Goal: Transaction & Acquisition: Register for event/course

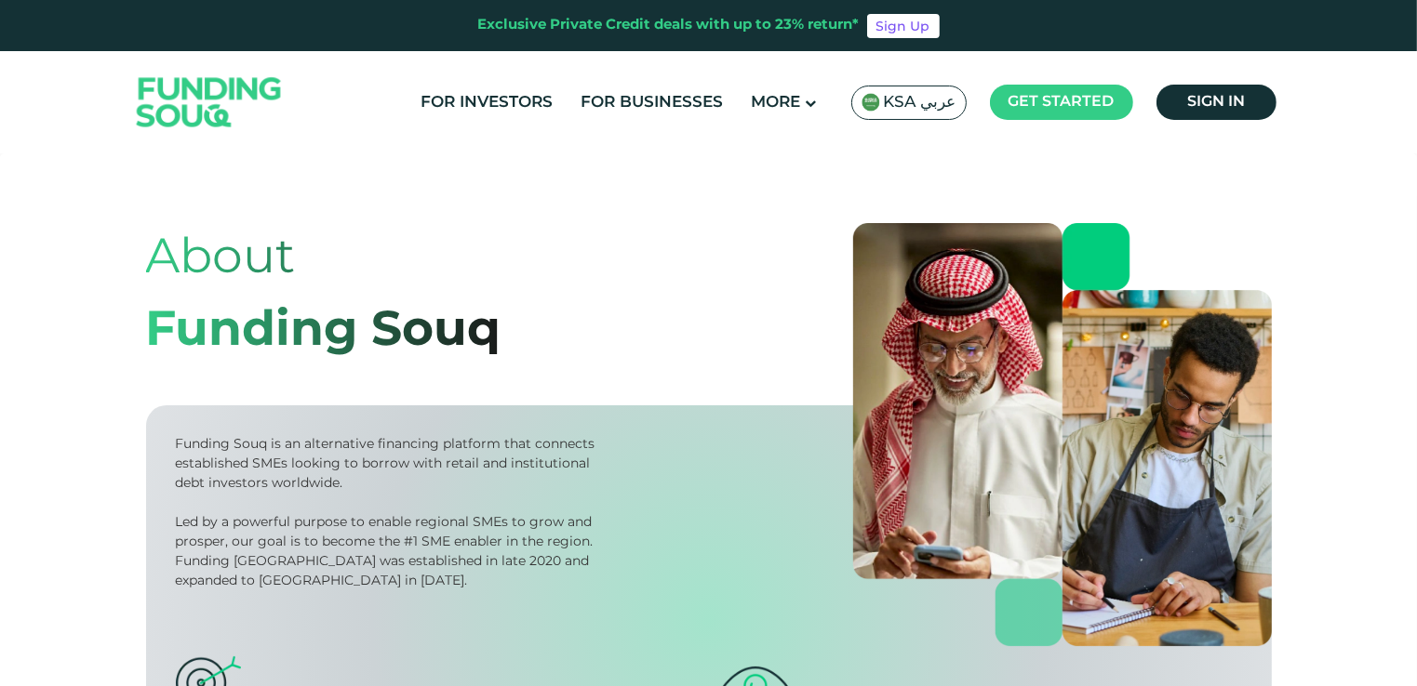
click at [928, 110] on span "KSA عربي" at bounding box center [920, 102] width 73 height 21
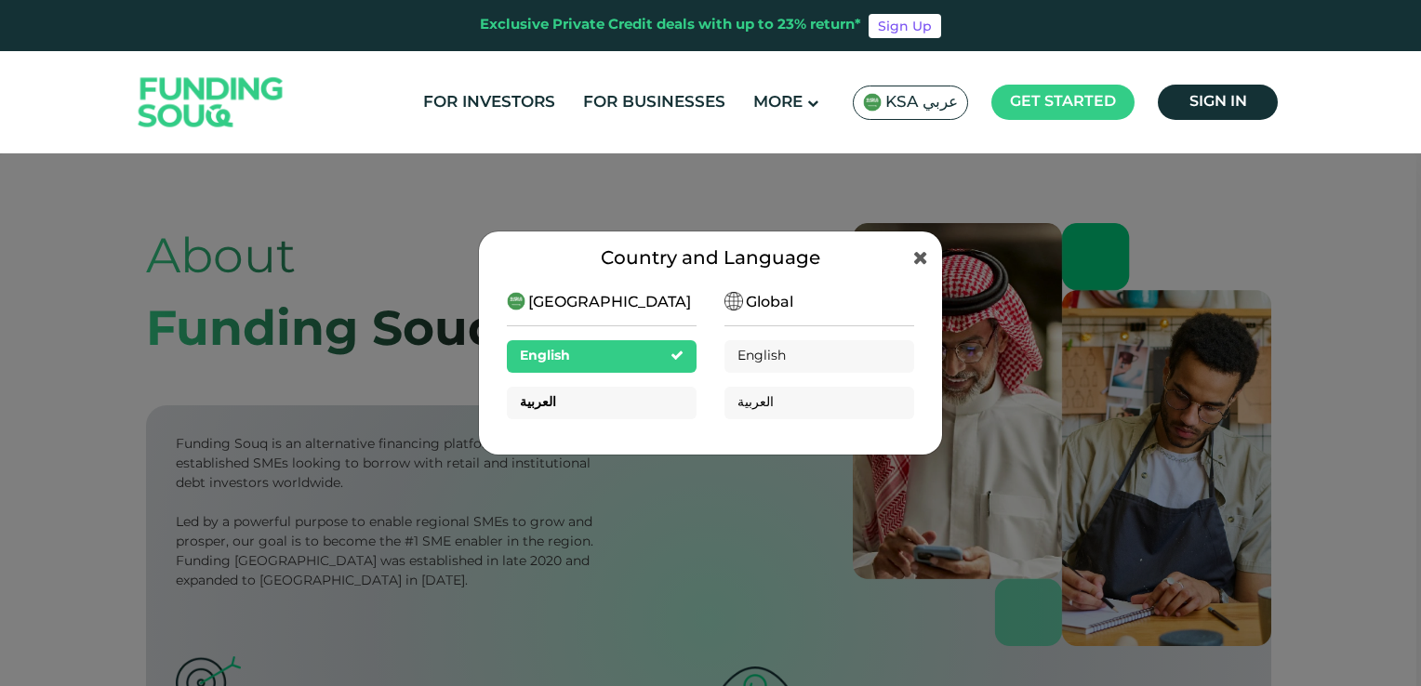
click at [591, 406] on div "العربية" at bounding box center [602, 403] width 190 height 33
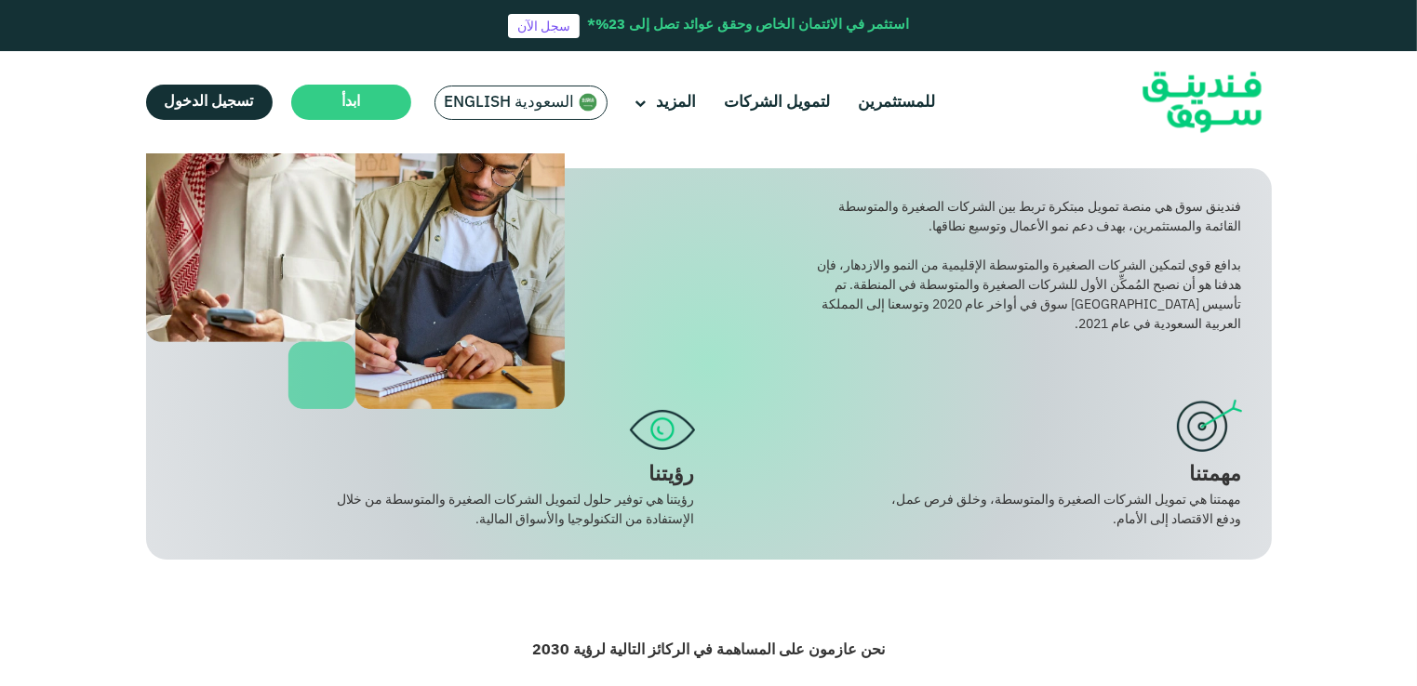
scroll to position [279, 0]
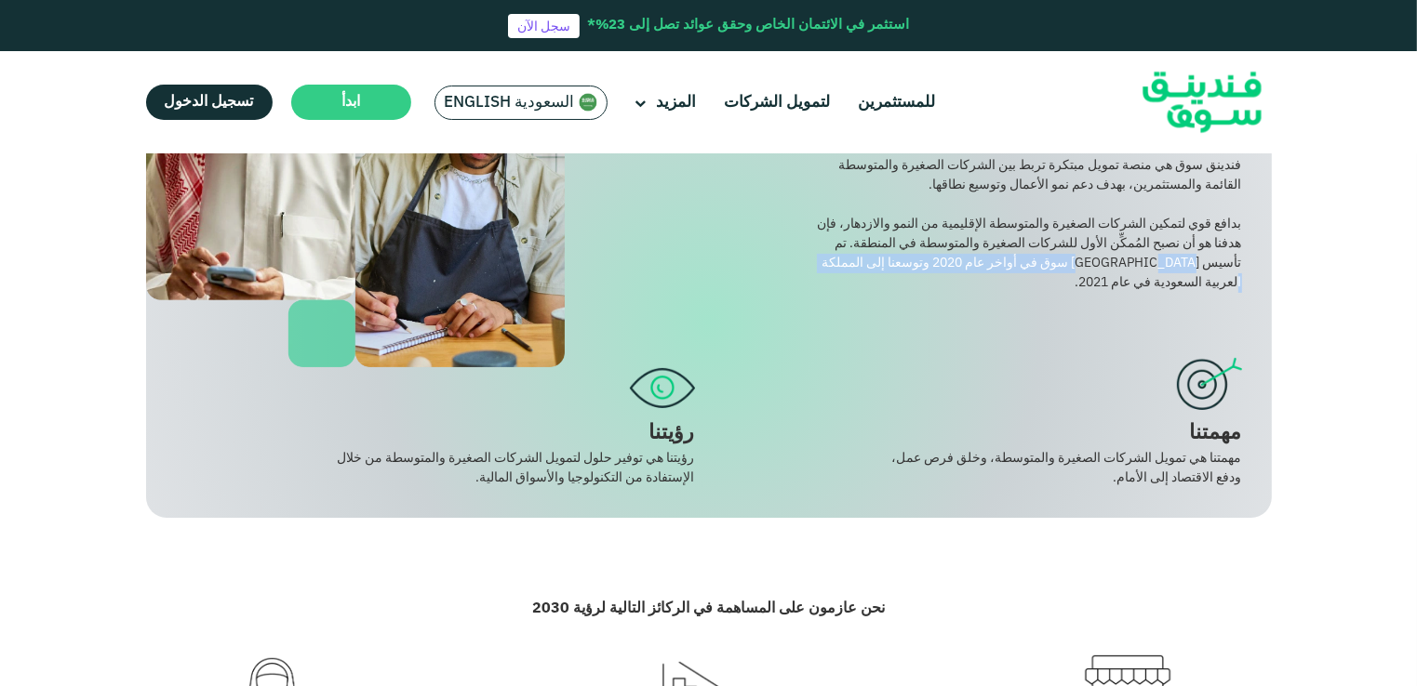
drag, startPoint x: 1131, startPoint y: 266, endPoint x: 848, endPoint y: 259, distance: 282.9
click at [848, 259] on div "بدافع قوي لتمكين الشركات الصغيرة والمتوسطة الإقليمية من النمو والازدهار، فإن هد…" at bounding box center [1028, 254] width 426 height 78
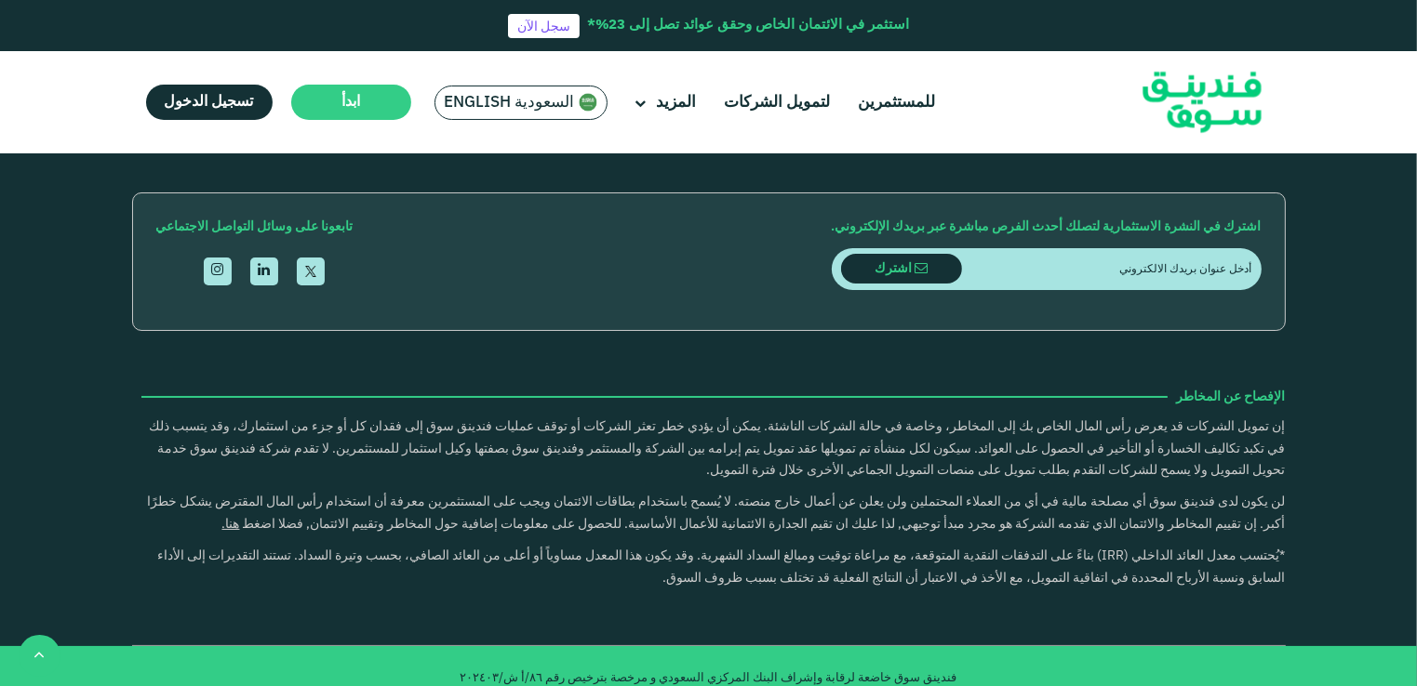
scroll to position [2605, 0]
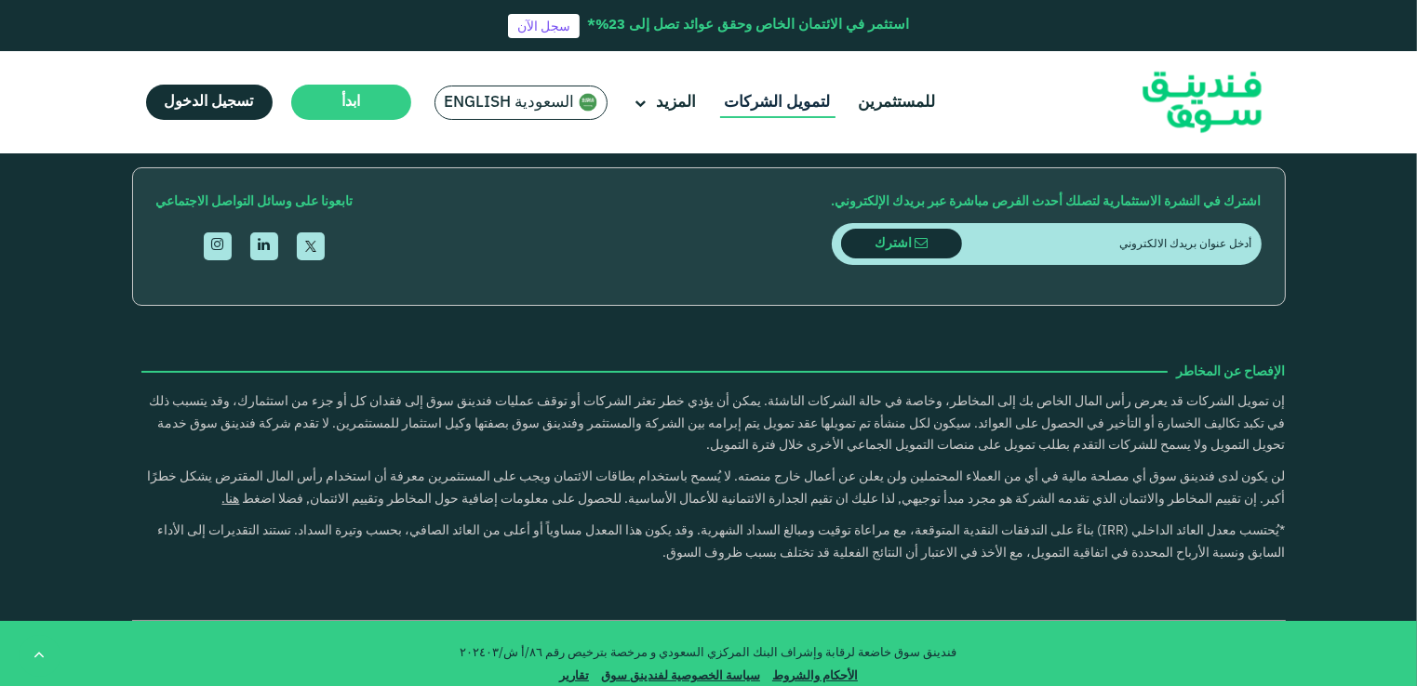
click at [778, 105] on link "لتمويل الشركات" at bounding box center [777, 102] width 115 height 31
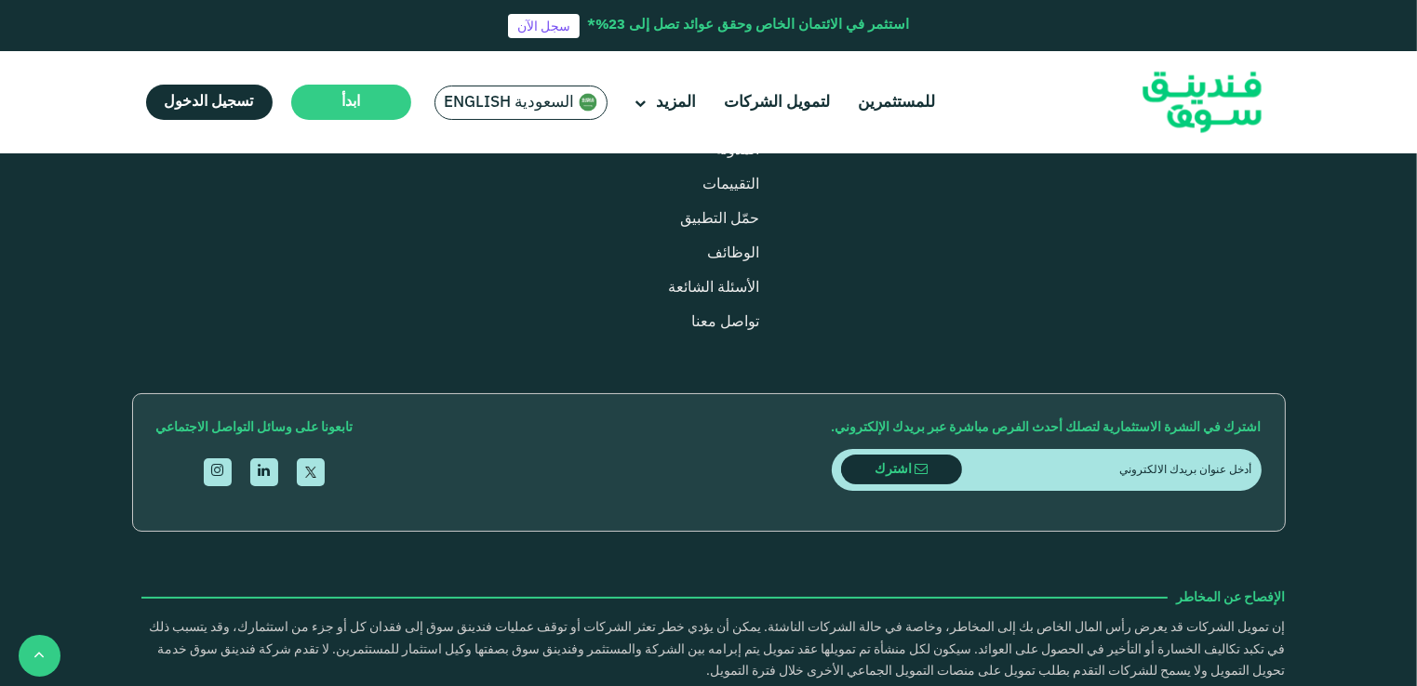
scroll to position [1953, 0]
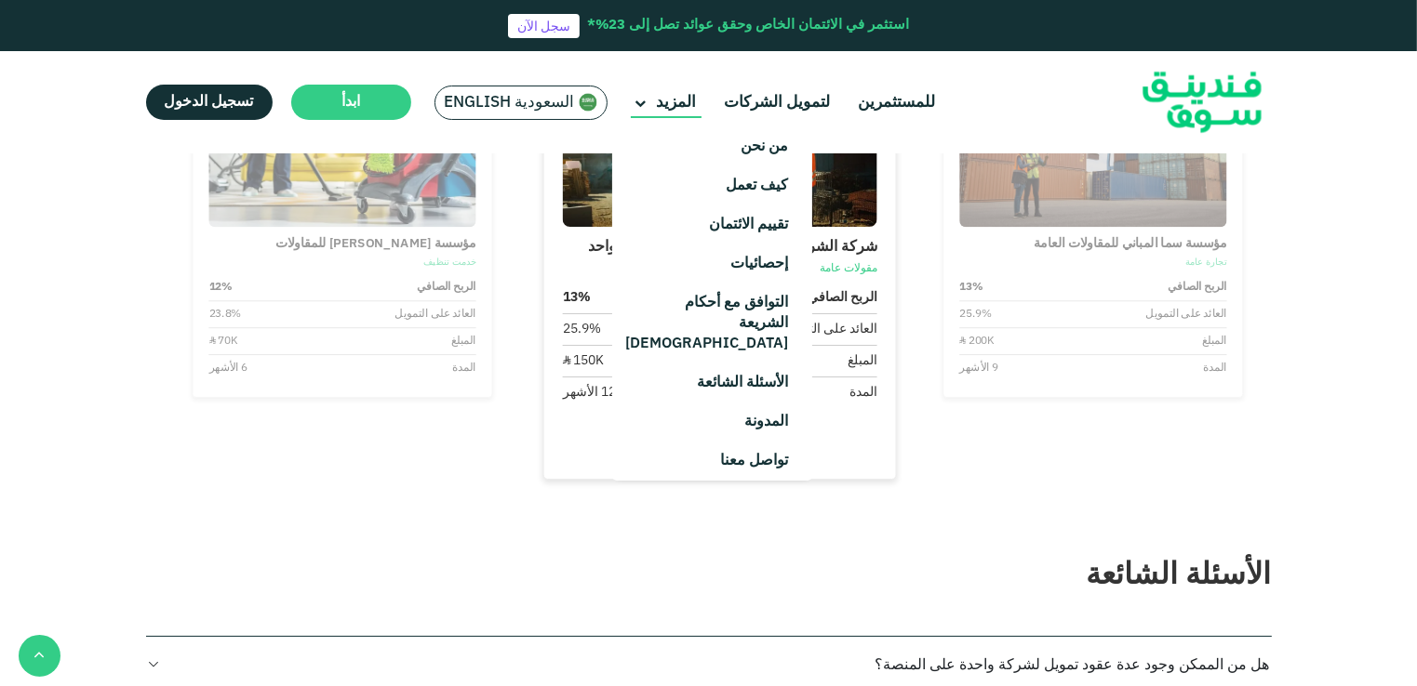
click at [671, 98] on span "المزيد" at bounding box center [677, 103] width 40 height 16
click at [708, 133] on link "من نحن" at bounding box center [712, 146] width 200 height 39
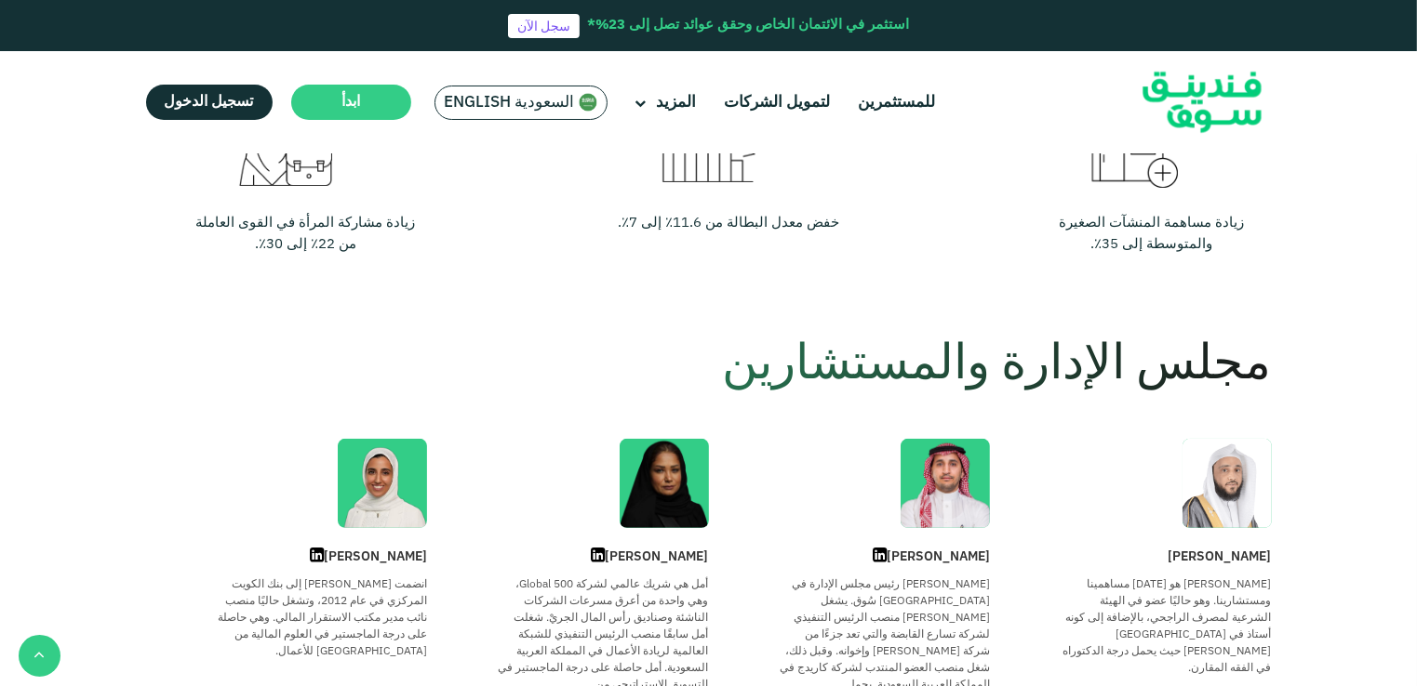
scroll to position [837, 0]
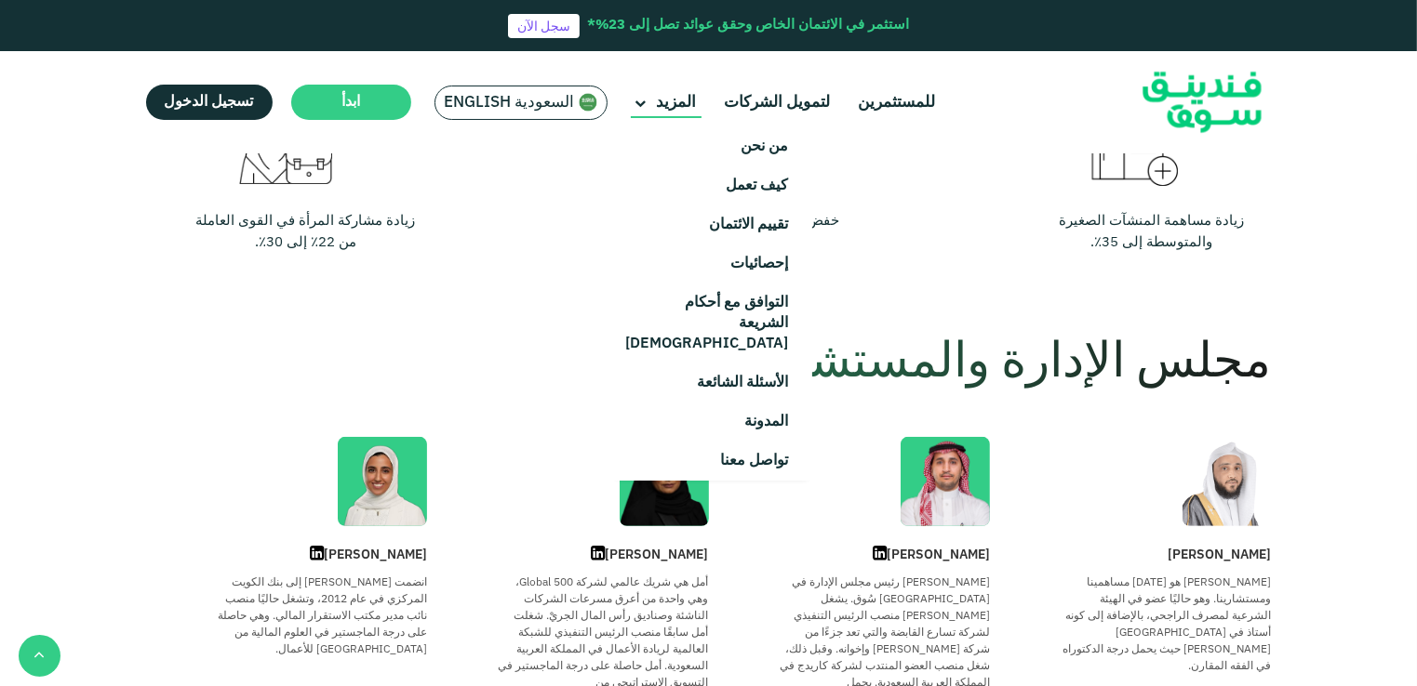
click at [651, 94] on main "المزيد" at bounding box center [666, 102] width 71 height 31
click at [728, 184] on link "كيف تعمل" at bounding box center [712, 186] width 200 height 39
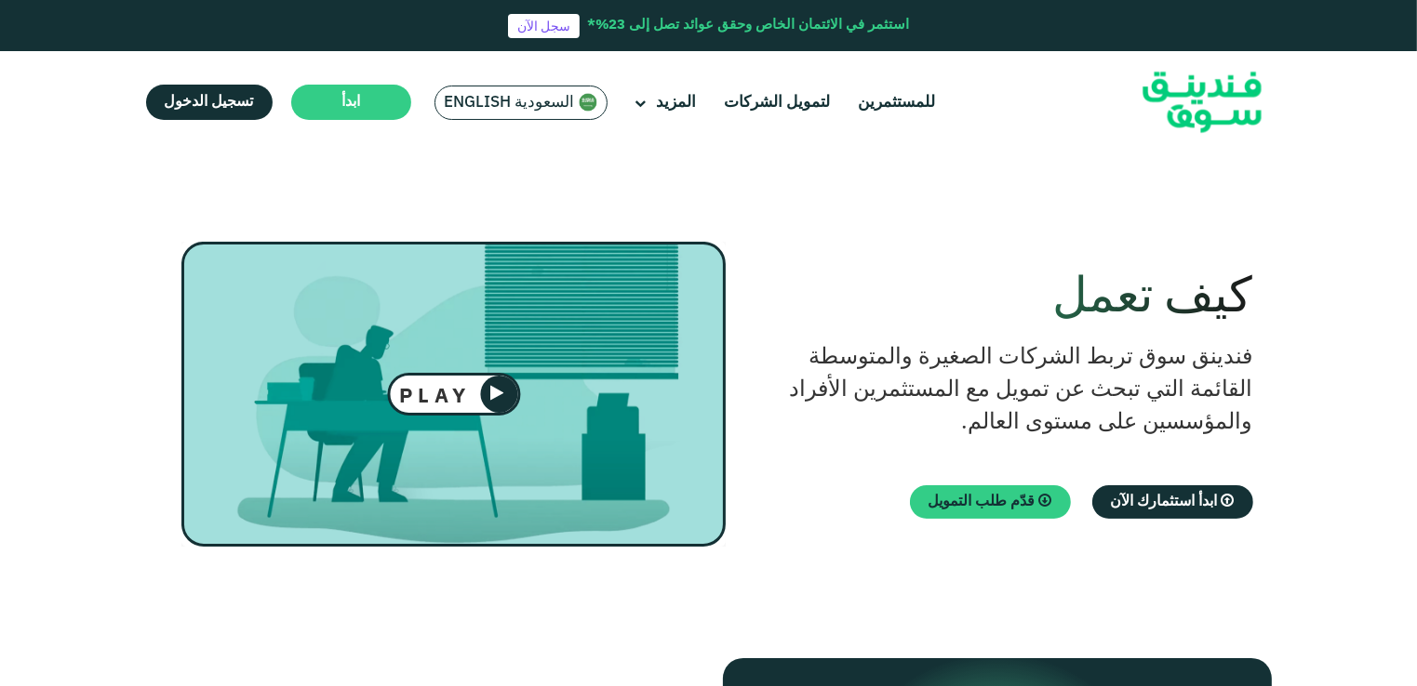
click at [483, 106] on span "السعودية English" at bounding box center [510, 102] width 130 height 21
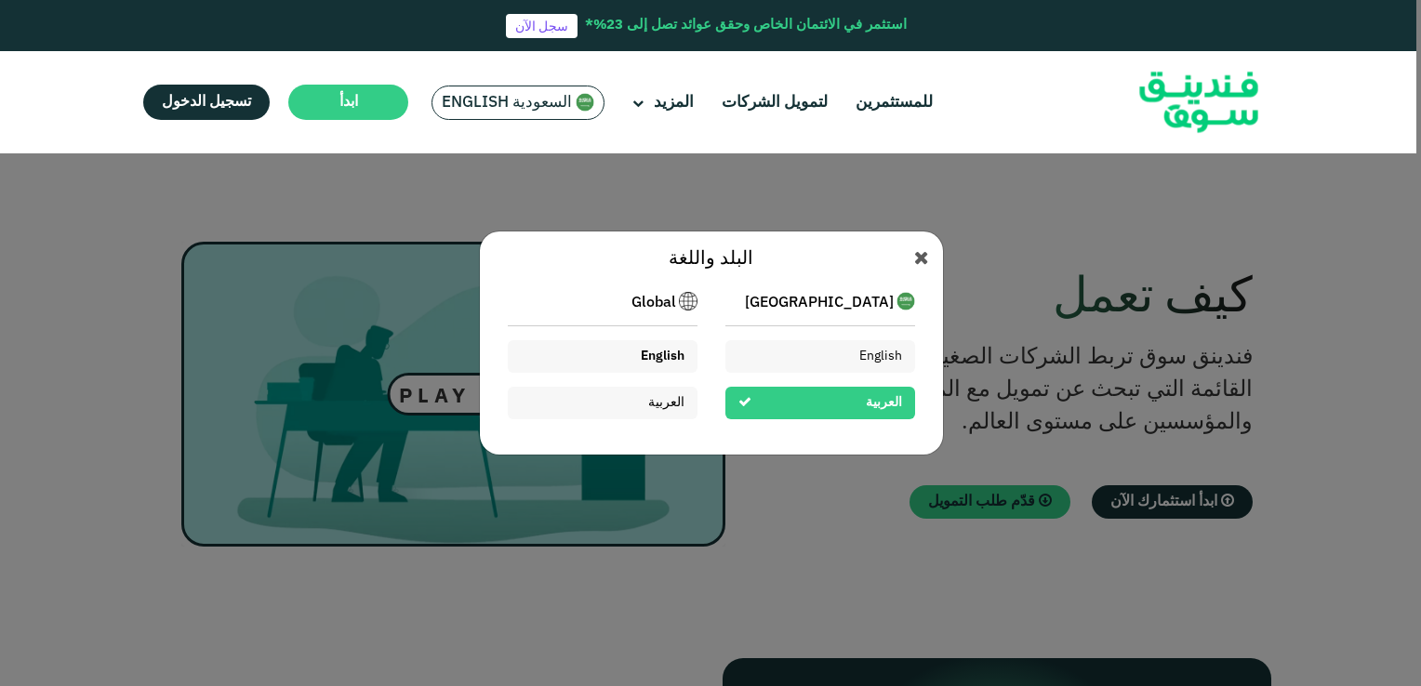
click at [661, 354] on span "English" at bounding box center [663, 356] width 44 height 13
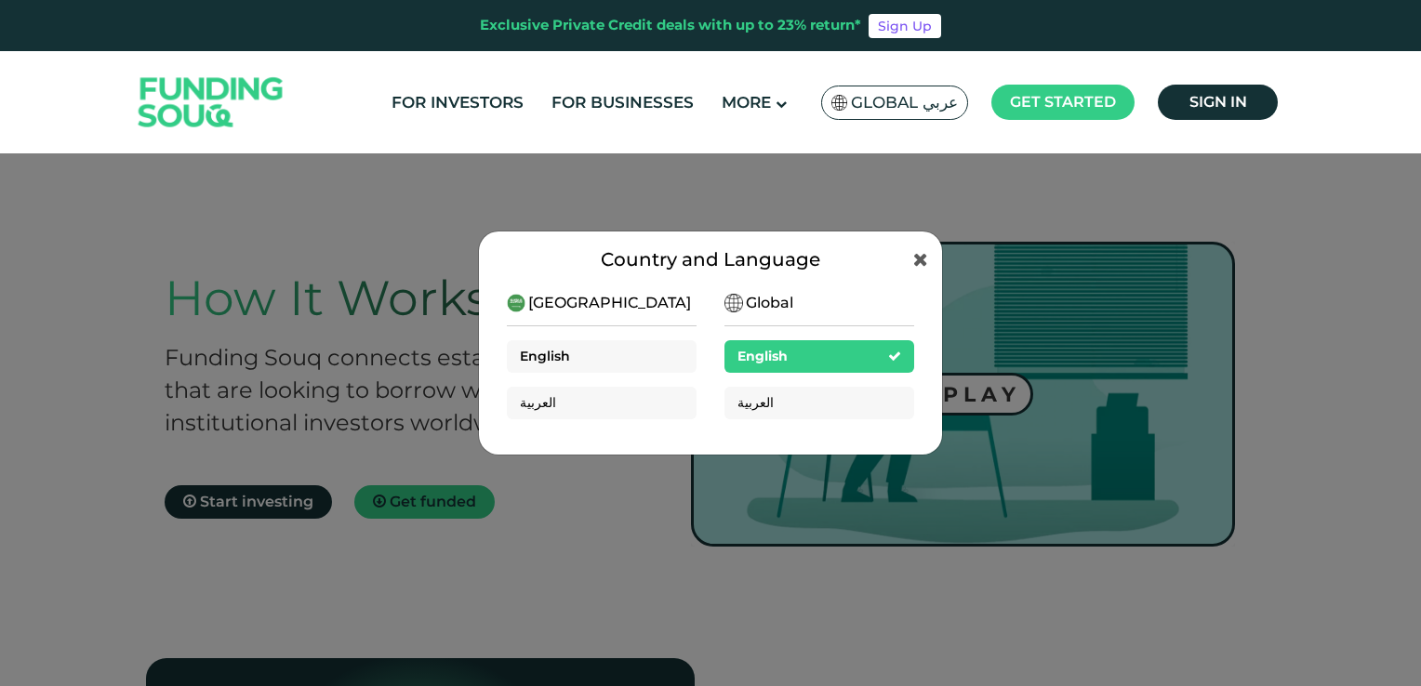
click at [548, 351] on span "English" at bounding box center [545, 356] width 50 height 17
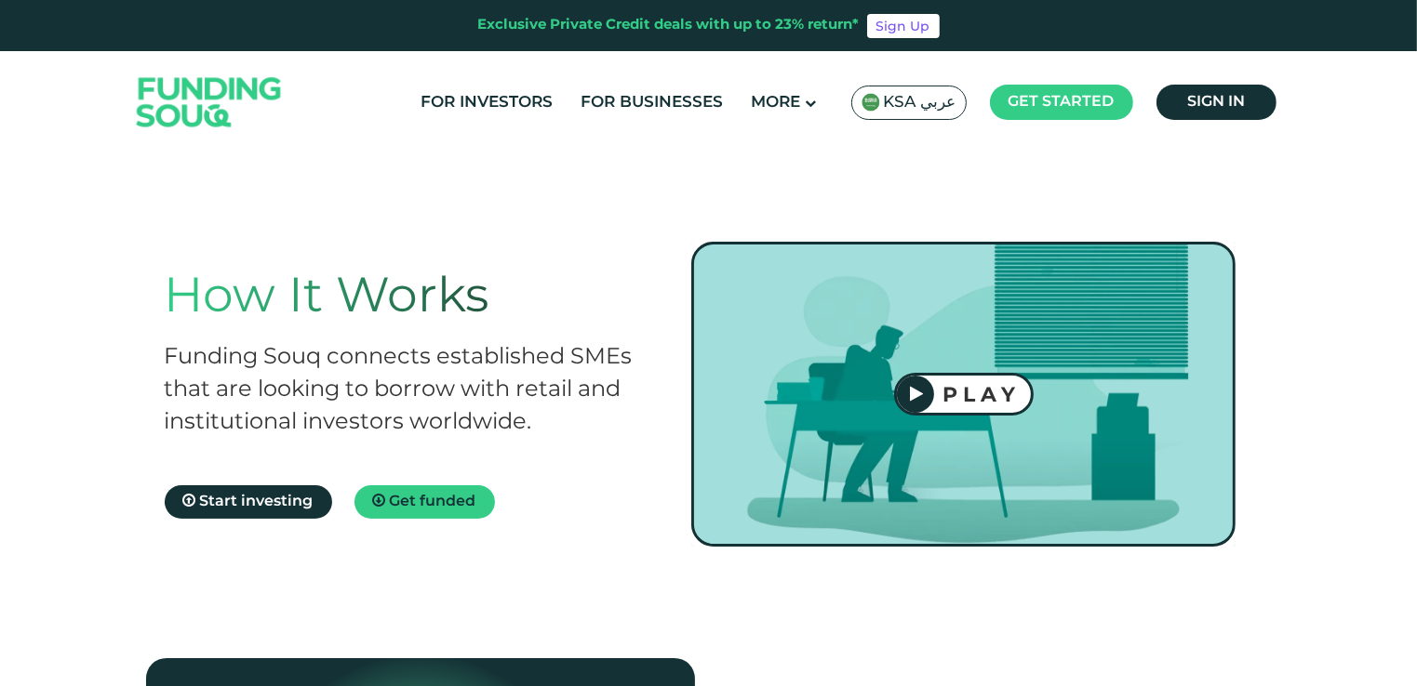
click at [188, 119] on img at bounding box center [209, 103] width 182 height 94
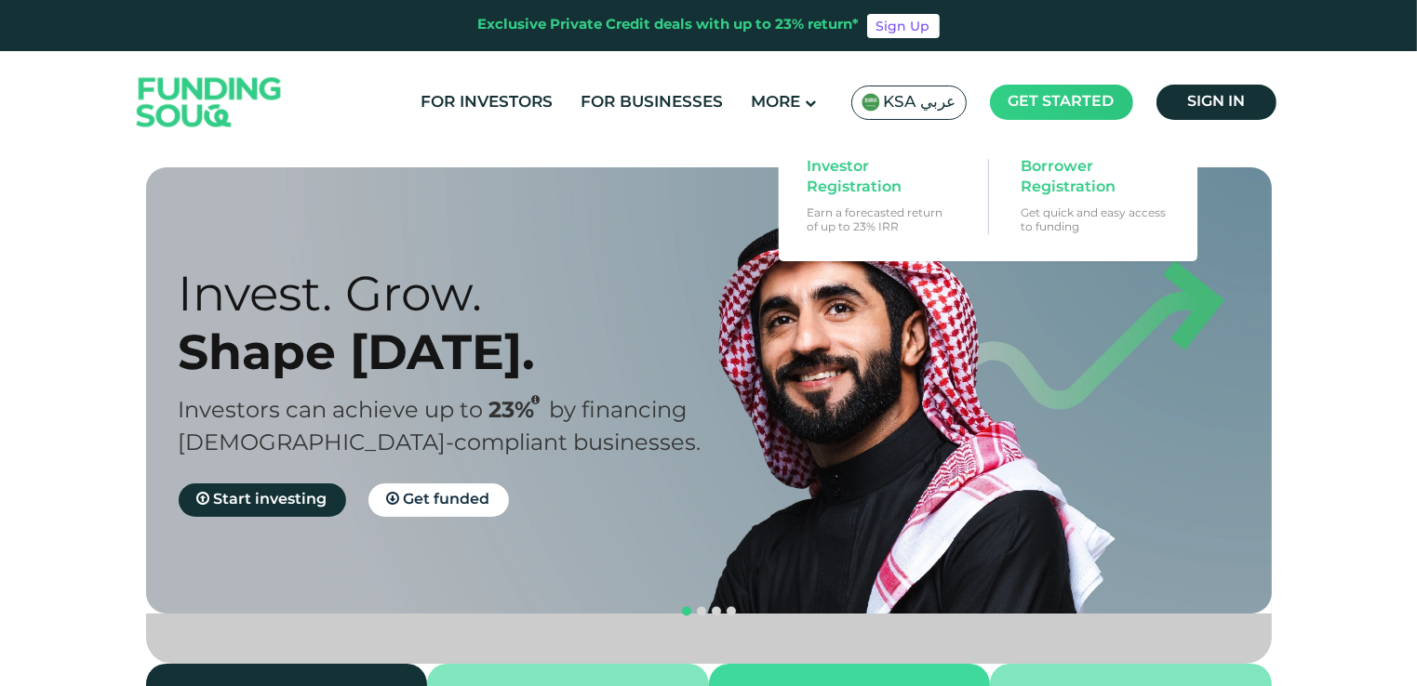
click at [1066, 93] on main "Get started" at bounding box center [1061, 102] width 143 height 35
click at [833, 180] on span "Investor Registration" at bounding box center [877, 177] width 143 height 41
